Goal: Find specific page/section: Find specific page/section

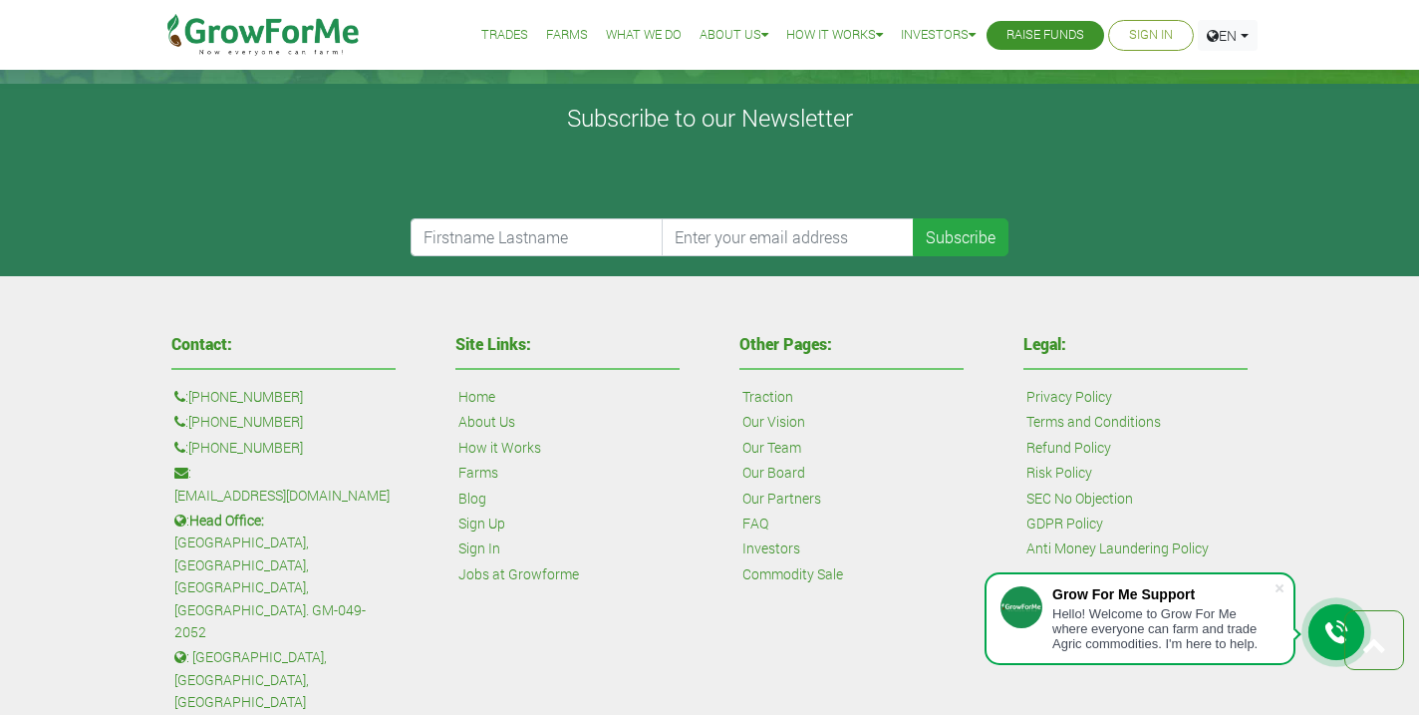
scroll to position [4553, 0]
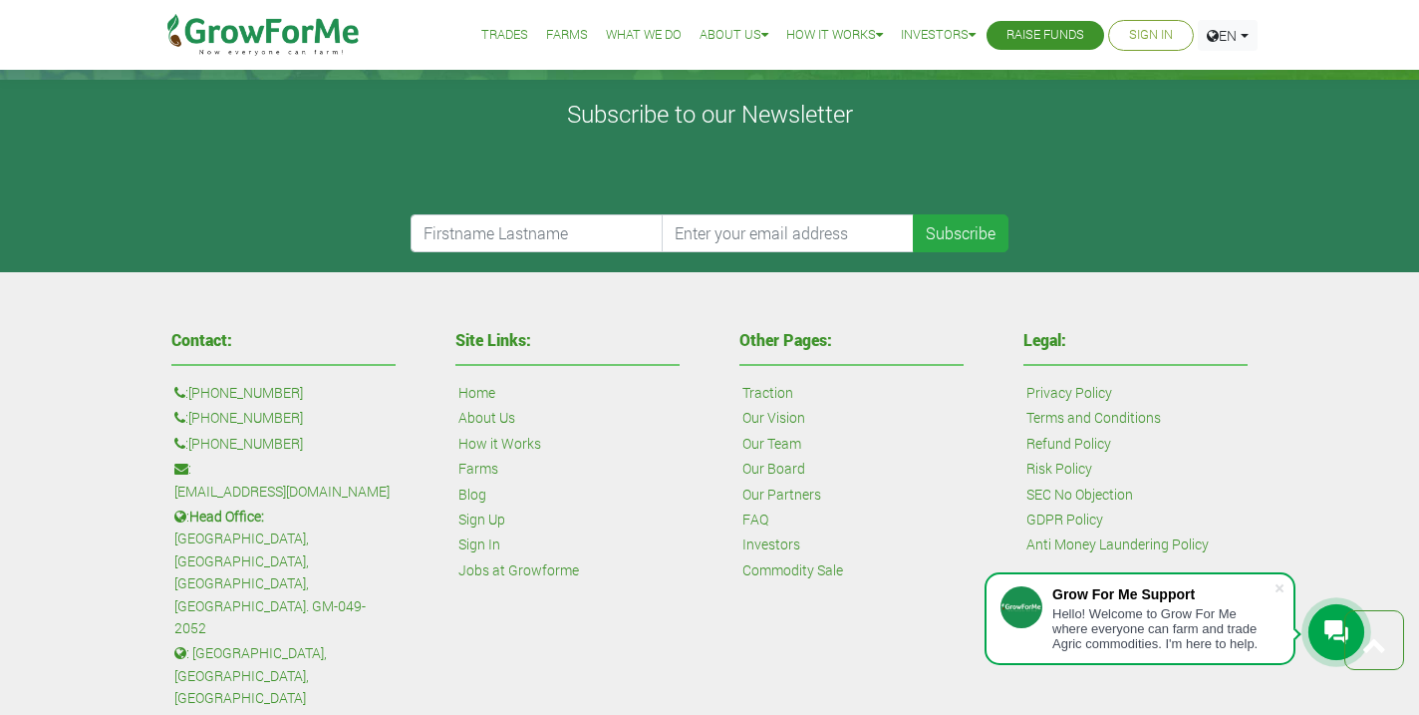
click at [763, 441] on link "Our Team" at bounding box center [772, 444] width 59 height 22
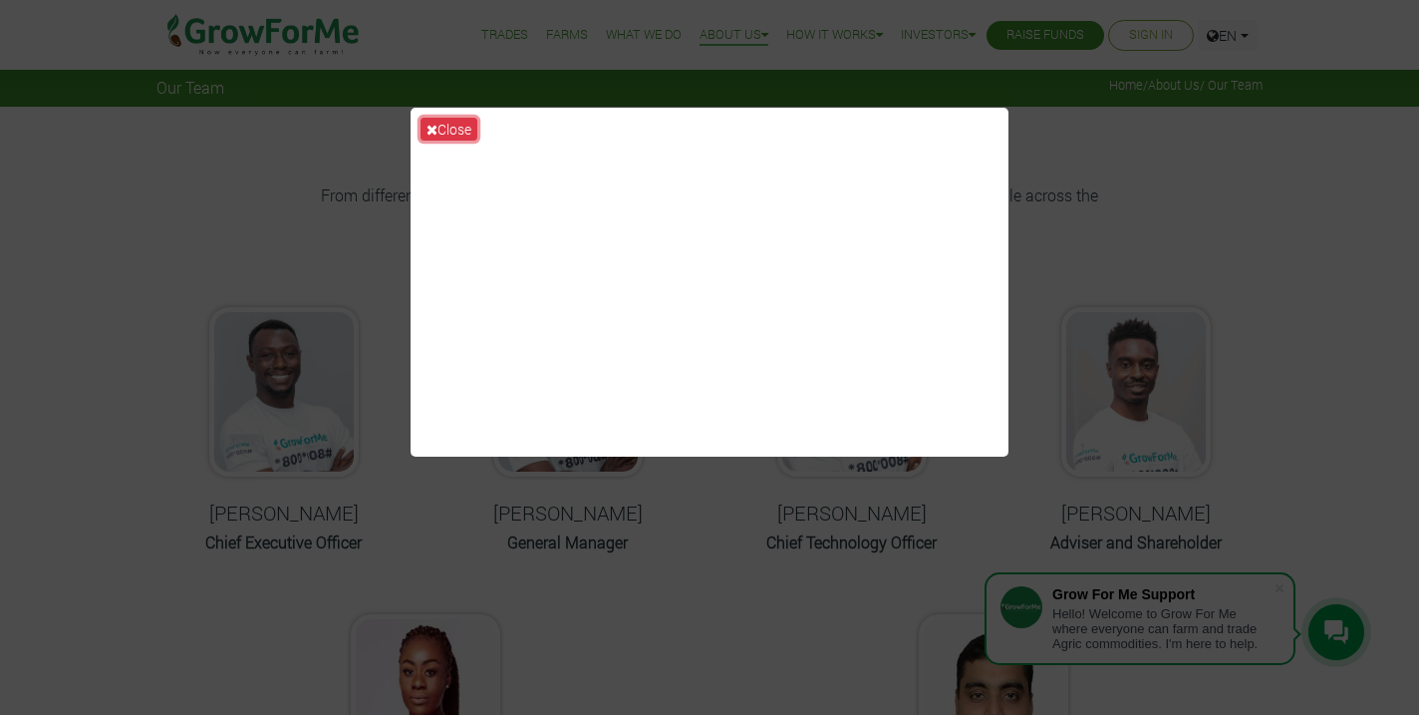
click at [446, 136] on button "Close" at bounding box center [449, 129] width 57 height 23
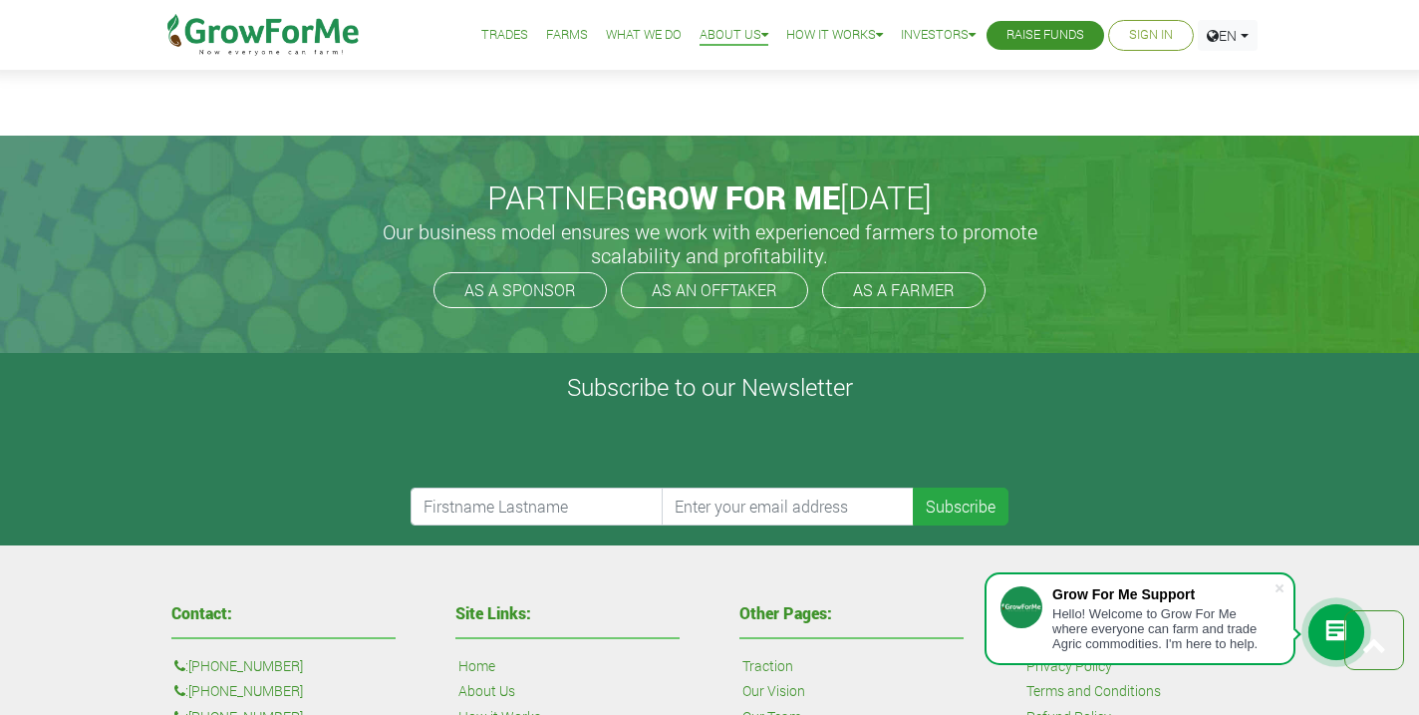
scroll to position [1533, 0]
